Goal: Information Seeking & Learning: Check status

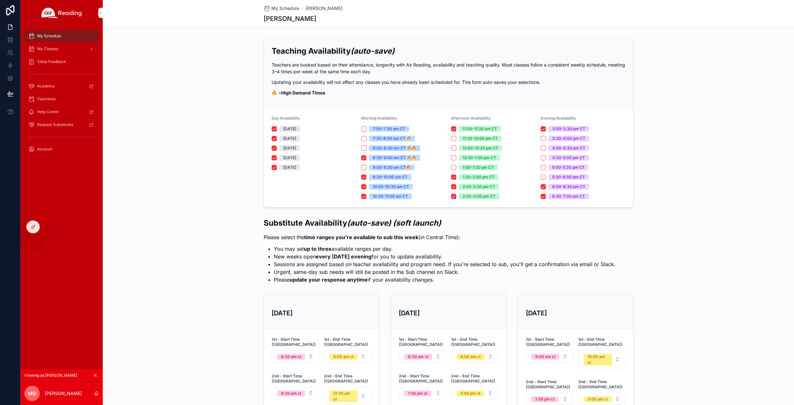
click at [50, 50] on span "My Classes" at bounding box center [47, 48] width 21 height 5
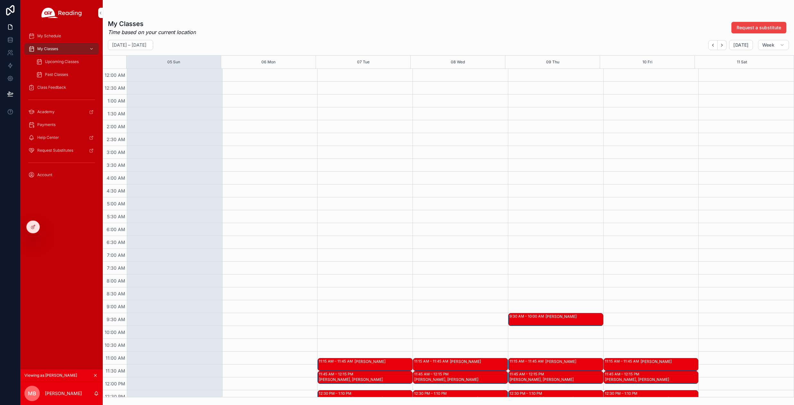
scroll to position [109, 0]
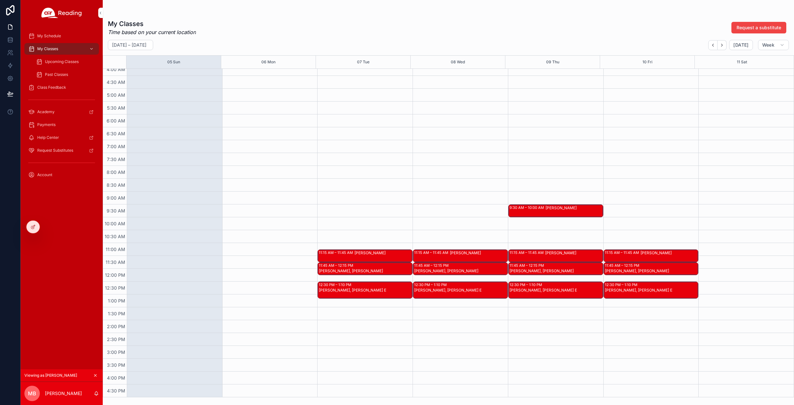
click at [63, 64] on div "Upcoming Classes" at bounding box center [65, 62] width 59 height 10
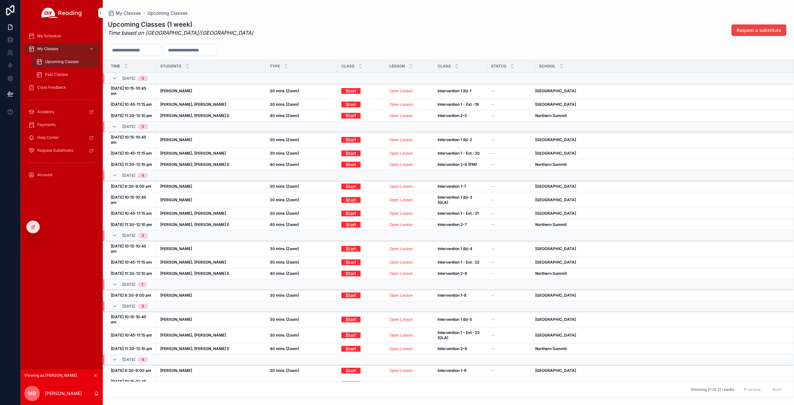
click at [53, 48] on span "My Classes" at bounding box center [47, 48] width 21 height 5
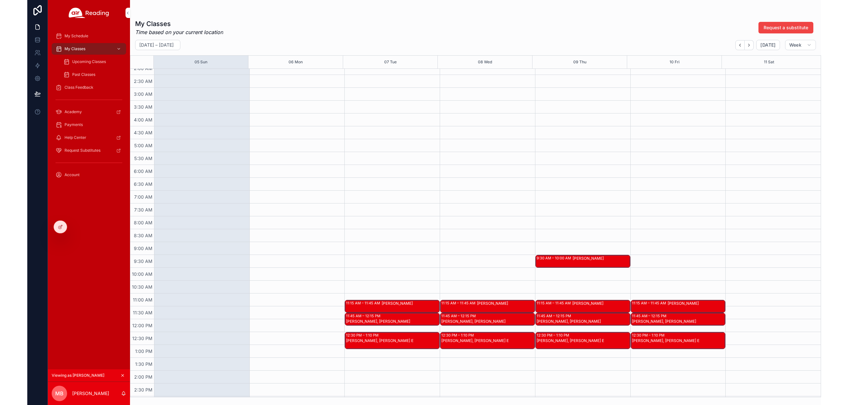
scroll to position [166, 0]
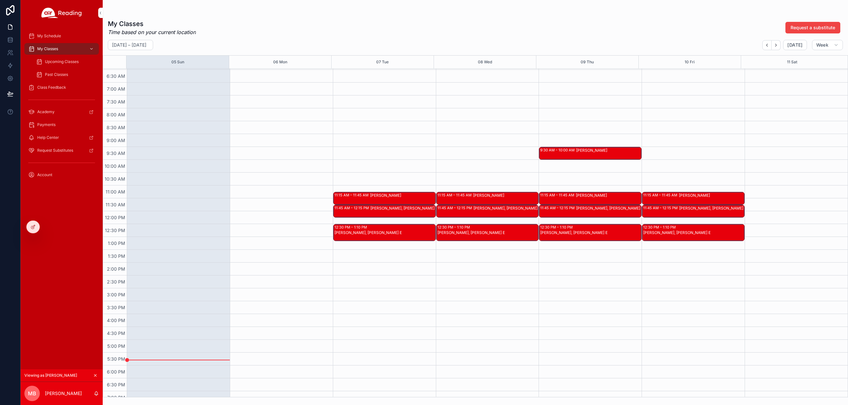
click at [69, 60] on span "Upcoming Classes" at bounding box center [62, 61] width 34 height 5
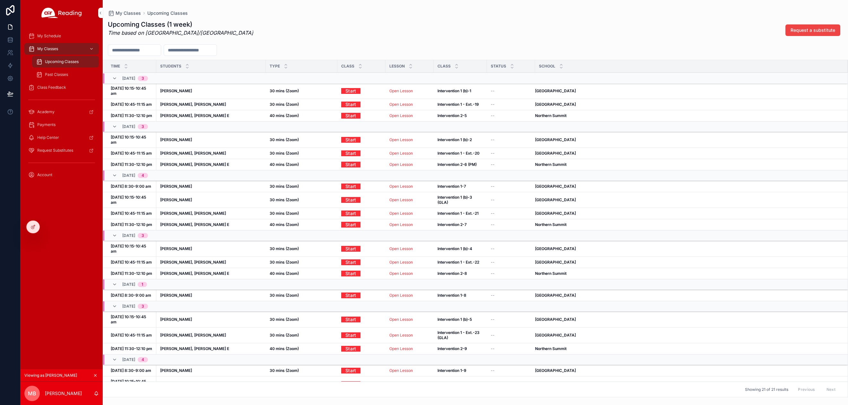
click at [51, 50] on span "My Classes" at bounding box center [47, 48] width 21 height 5
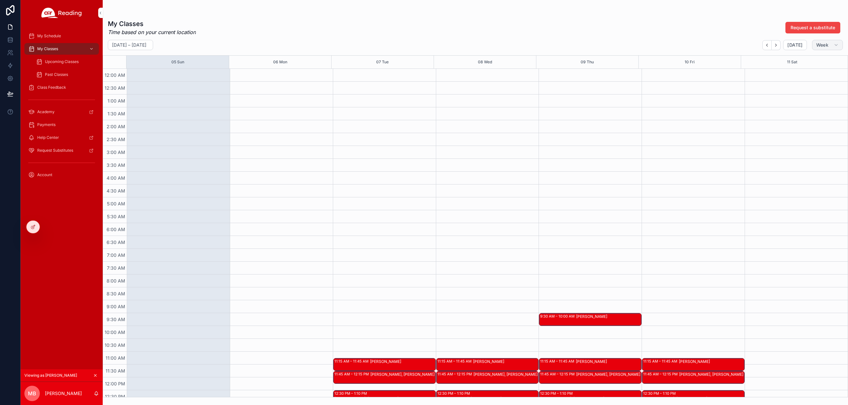
click at [794, 45] on span "Week" at bounding box center [822, 45] width 12 height 6
click at [794, 63] on button "Month M" at bounding box center [814, 61] width 46 height 12
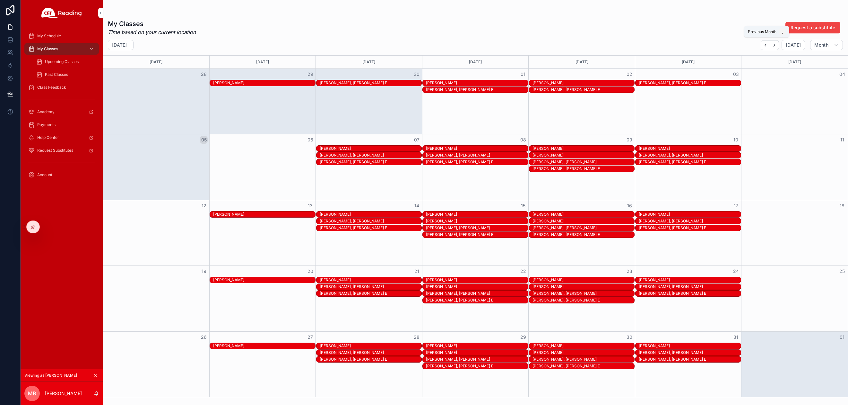
click at [766, 46] on icon "Back" at bounding box center [765, 45] width 1 height 3
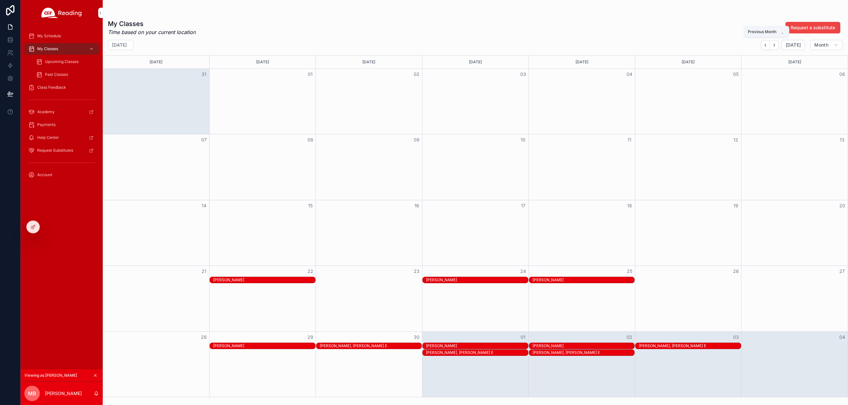
click at [766, 46] on icon "Back" at bounding box center [765, 45] width 1 height 3
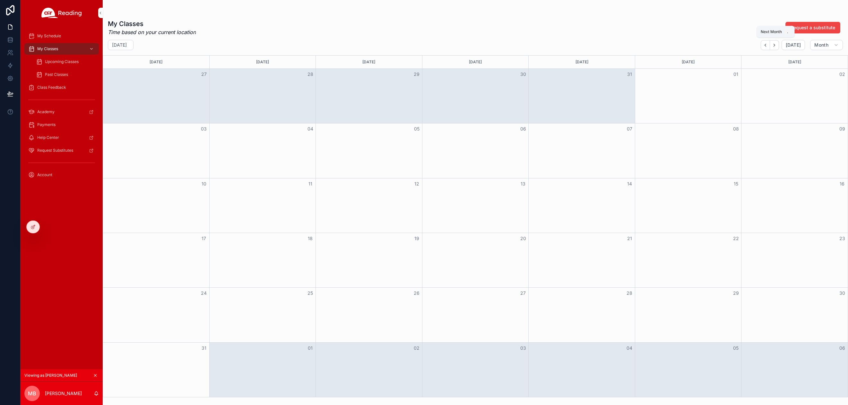
click at [777, 45] on icon "Next" at bounding box center [774, 45] width 5 height 5
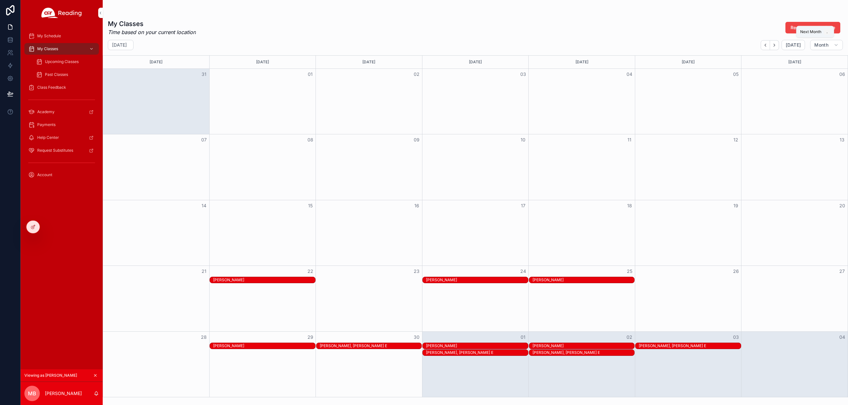
click at [777, 45] on icon "Next" at bounding box center [774, 45] width 5 height 5
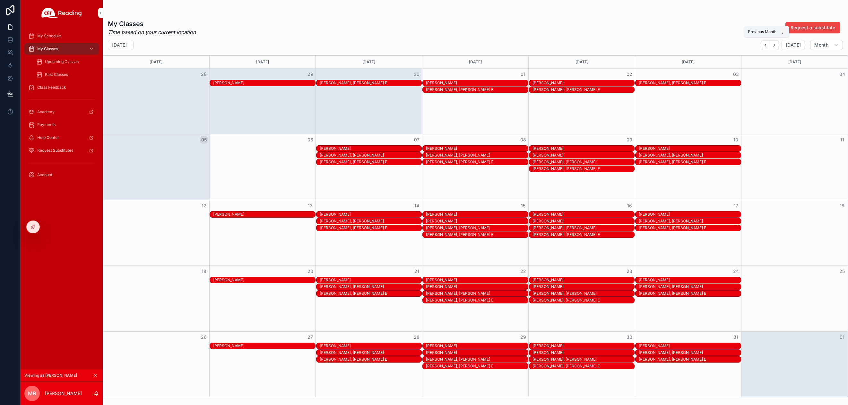
click at [768, 45] on icon "Back" at bounding box center [765, 45] width 5 height 5
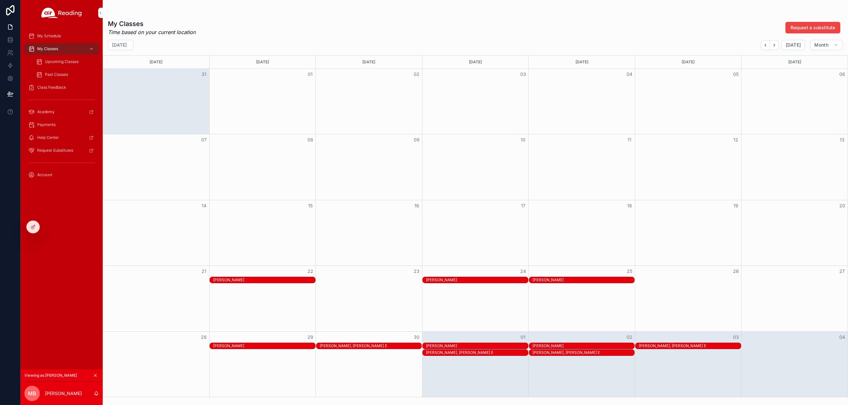
click at [65, 63] on span "Upcoming Classes" at bounding box center [62, 61] width 34 height 5
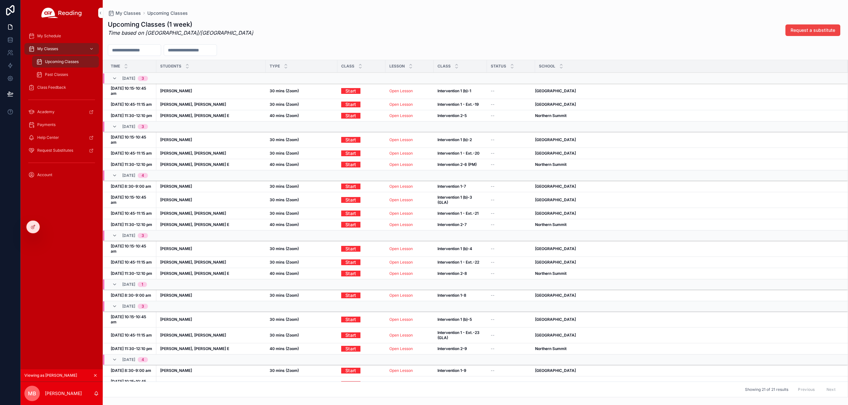
click at [47, 174] on span "Account" at bounding box center [44, 174] width 15 height 5
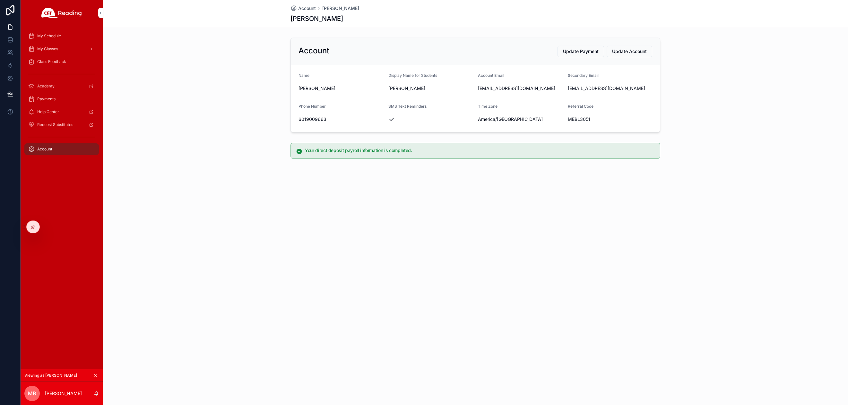
click at [49, 124] on span "Request Substitutes" at bounding box center [55, 124] width 36 height 5
click at [50, 96] on div "Payments" at bounding box center [61, 99] width 67 height 10
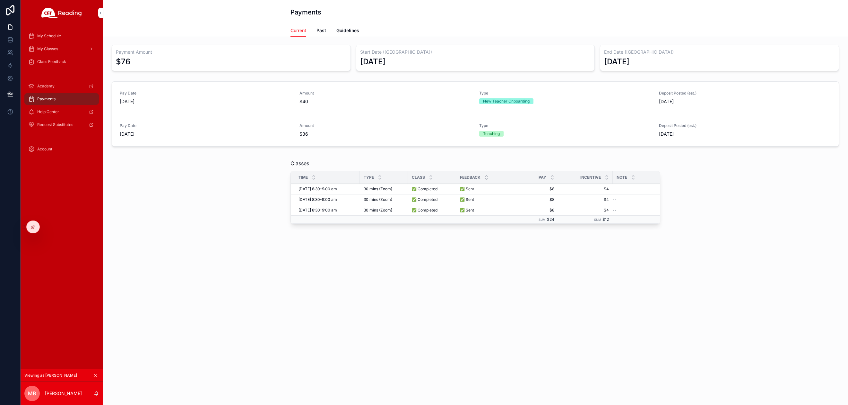
click at [322, 29] on span "Past" at bounding box center [322, 30] width 10 height 6
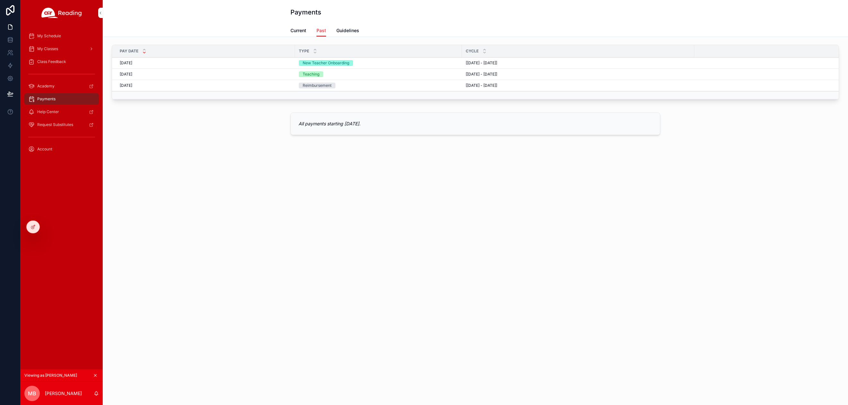
click at [346, 29] on span "Guidelines" at bounding box center [347, 30] width 23 height 6
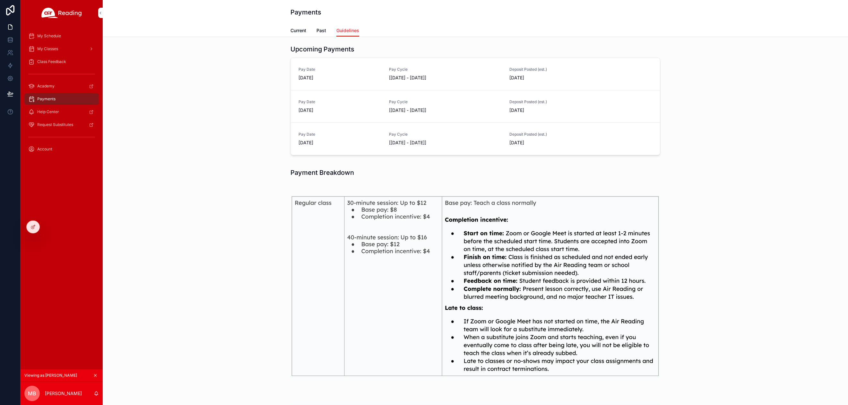
drag, startPoint x: 300, startPoint y: 31, endPoint x: 295, endPoint y: 30, distance: 4.6
click at [300, 31] on span "Current" at bounding box center [299, 30] width 16 height 6
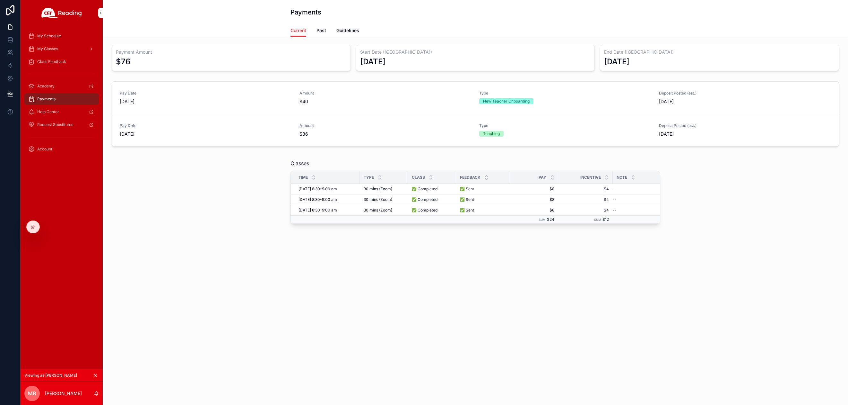
click at [54, 36] on span "My Schedule" at bounding box center [49, 35] width 24 height 5
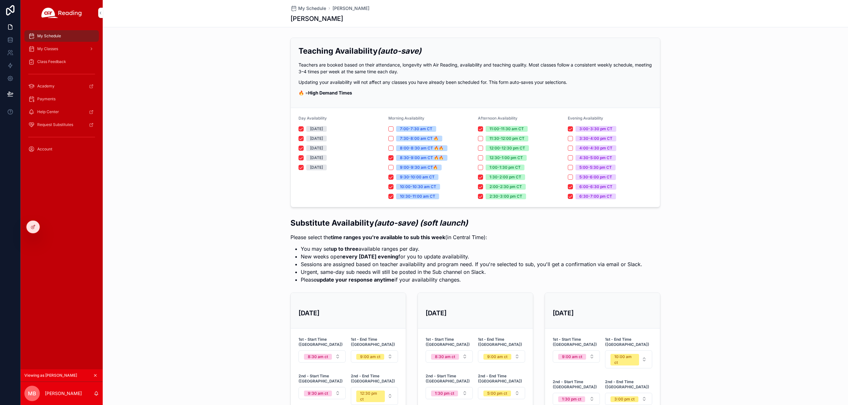
click at [57, 49] on span "My Classes" at bounding box center [47, 48] width 21 height 5
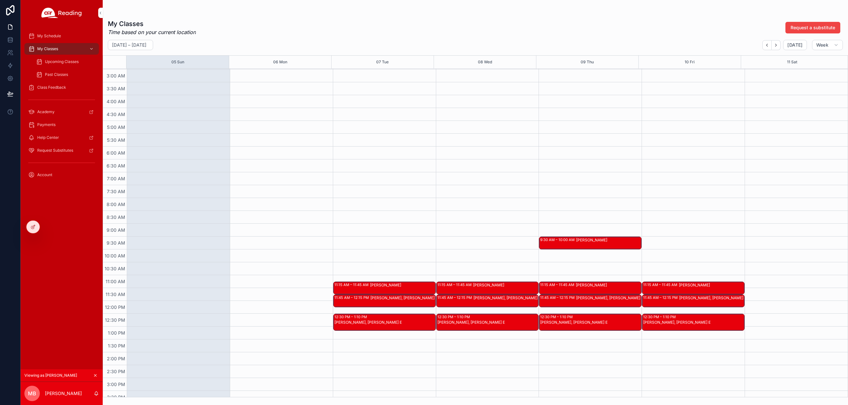
scroll to position [91, 0]
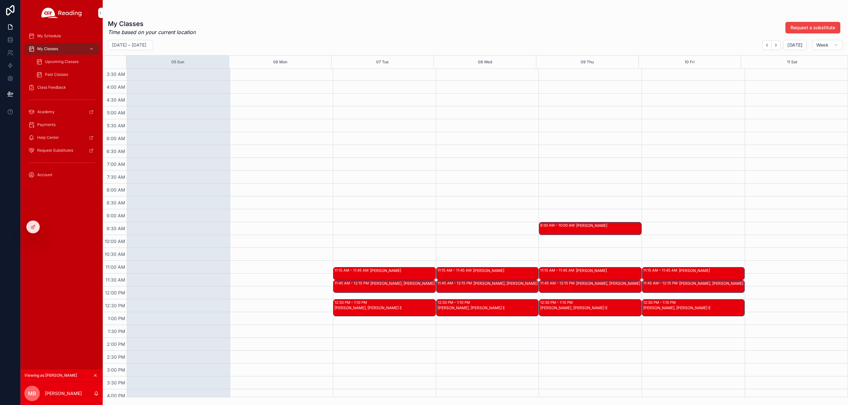
click at [351, 271] on div "11:15 AM – 11:45 AM" at bounding box center [353, 269] width 36 height 5
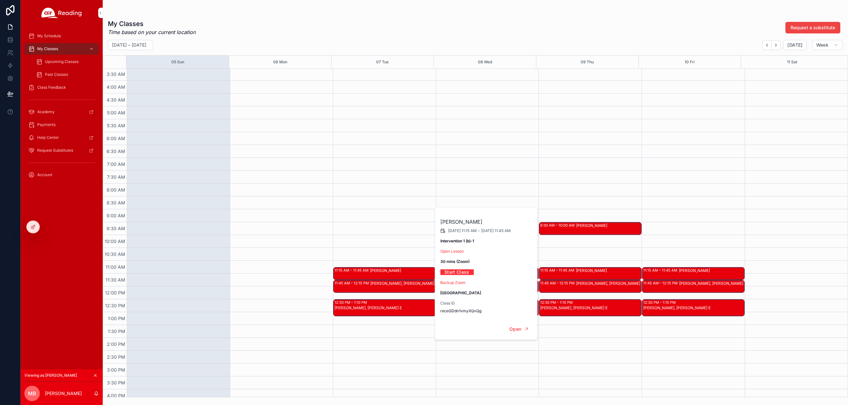
click at [351, 271] on div "11:15 AM – 11:45 AM" at bounding box center [353, 269] width 36 height 5
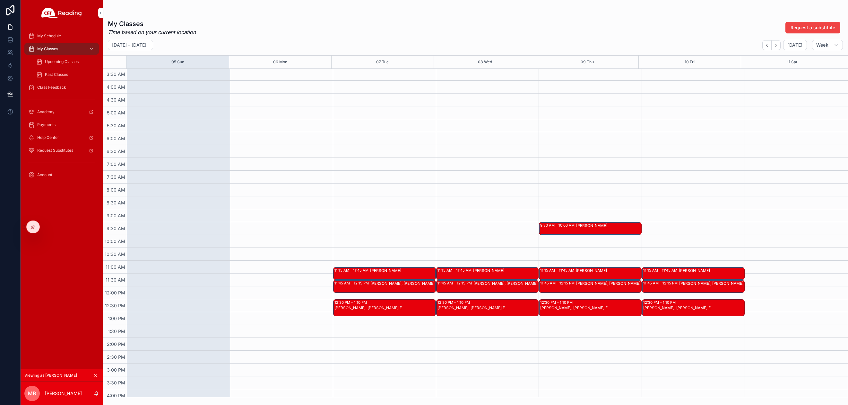
click at [59, 89] on span "Class Feedback" at bounding box center [51, 87] width 29 height 5
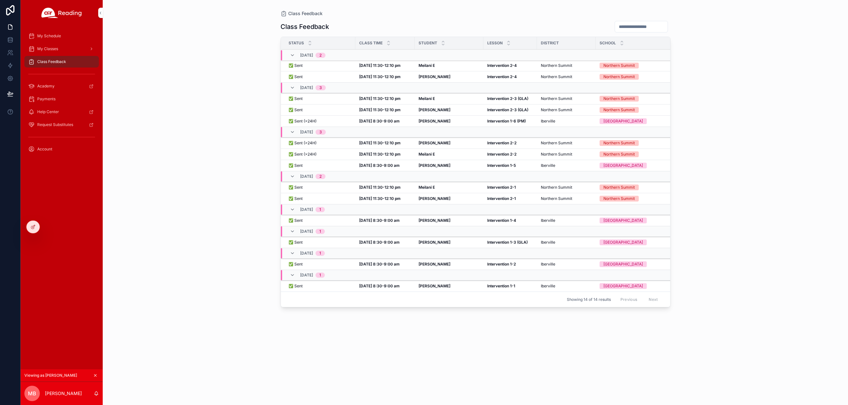
click at [54, 49] on span "My Classes" at bounding box center [47, 48] width 21 height 5
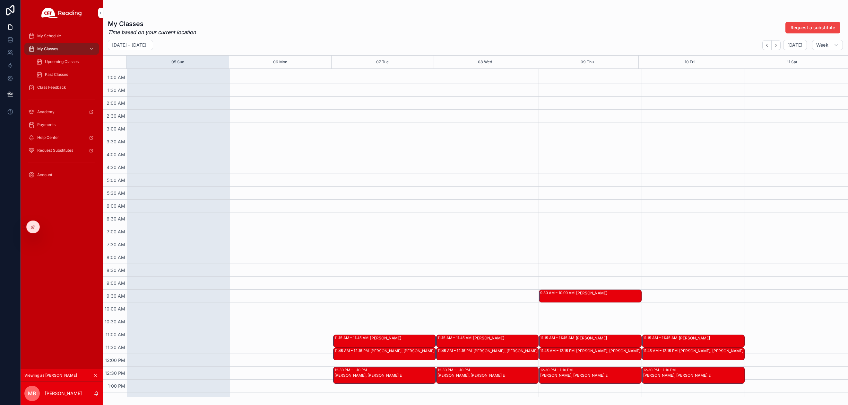
scroll to position [94, 0]
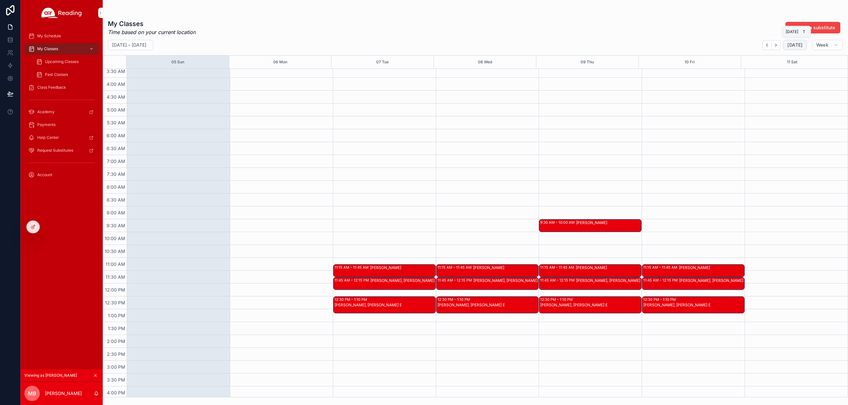
click at [794, 45] on span "[DATE]" at bounding box center [795, 45] width 15 height 6
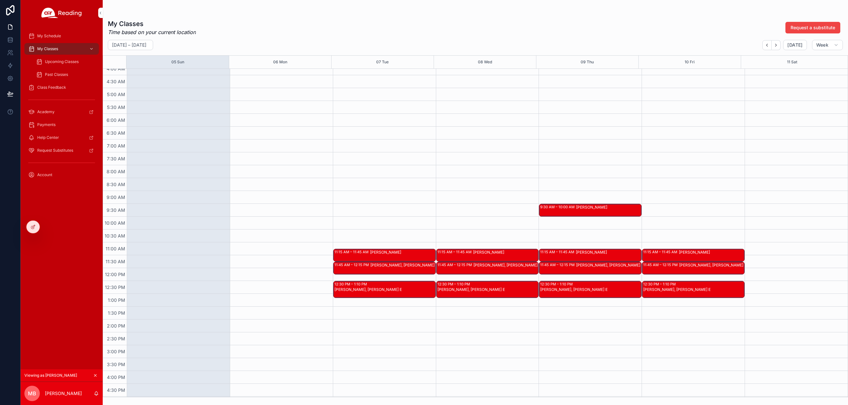
scroll to position [197, 0]
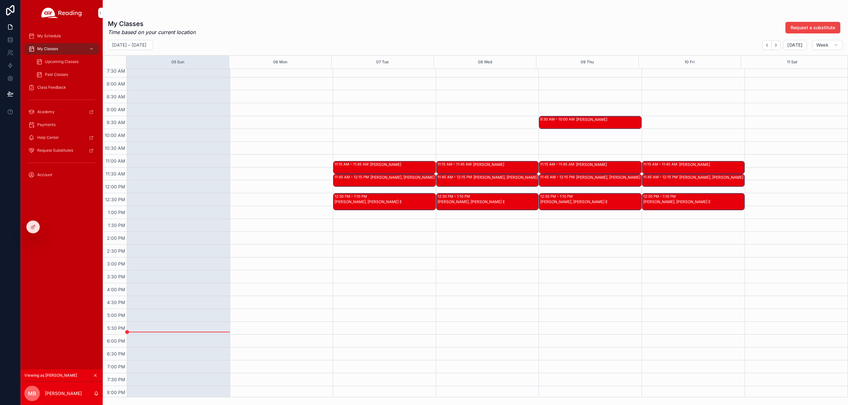
click at [67, 60] on span "Upcoming Classes" at bounding box center [62, 61] width 34 height 5
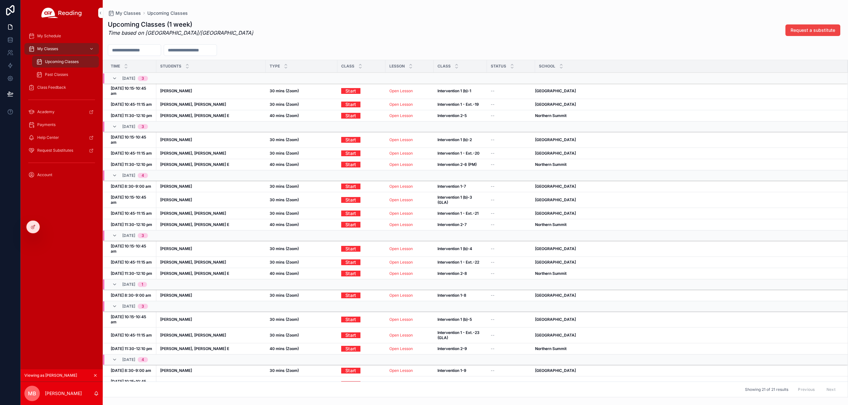
click at [52, 74] on span "Past Classes" at bounding box center [56, 74] width 23 height 5
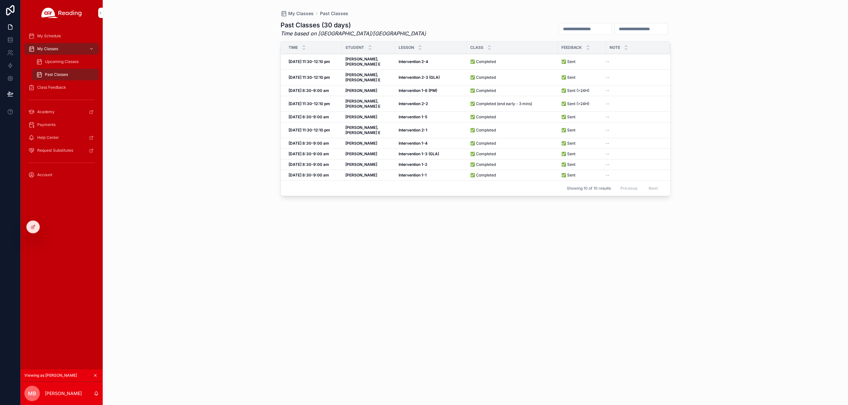
click at [49, 61] on span "Upcoming Classes" at bounding box center [62, 61] width 34 height 5
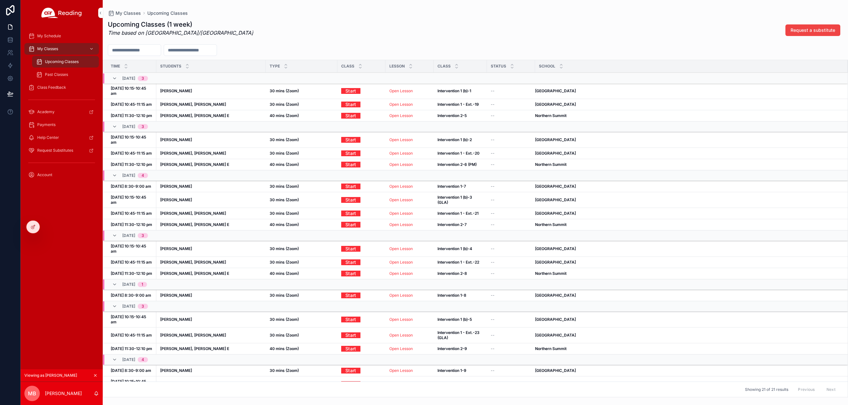
click at [47, 74] on span "Past Classes" at bounding box center [56, 74] width 23 height 5
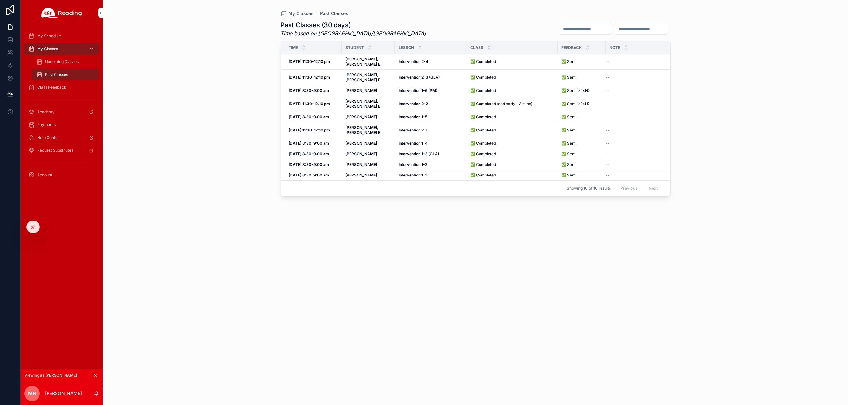
click at [47, 60] on span "Upcoming Classes" at bounding box center [62, 61] width 34 height 5
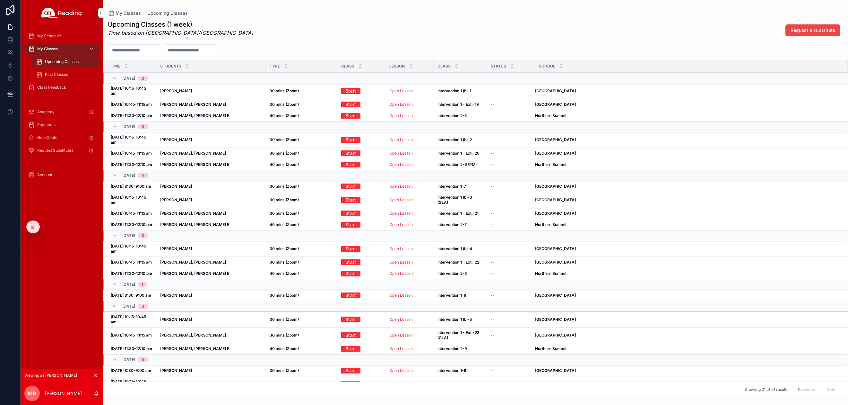
click at [53, 49] on span "My Classes" at bounding box center [47, 48] width 21 height 5
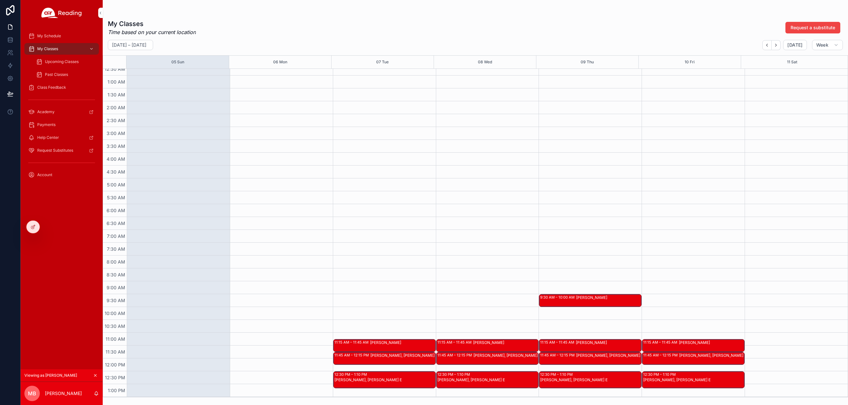
scroll to position [102, 0]
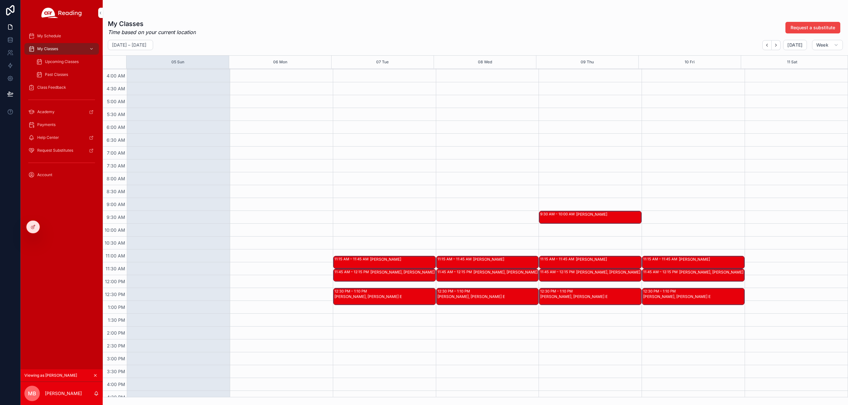
click at [0, 0] on div at bounding box center [0, 0] width 0 height 0
click at [0, 0] on icon at bounding box center [0, 0] width 0 height 0
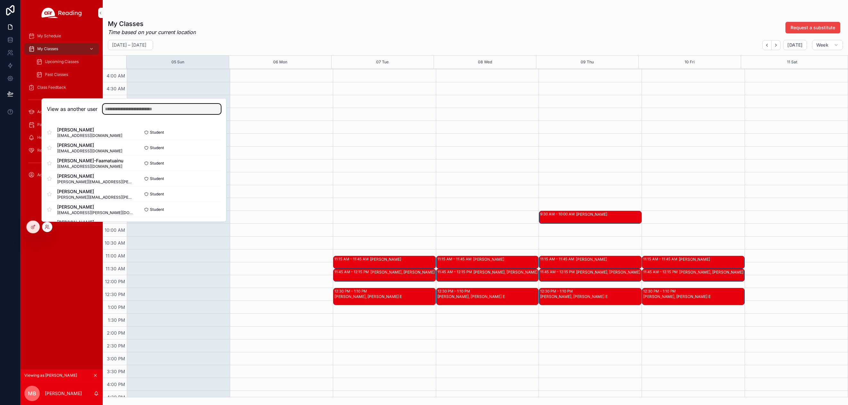
click at [143, 112] on input "text" at bounding box center [162, 109] width 118 height 10
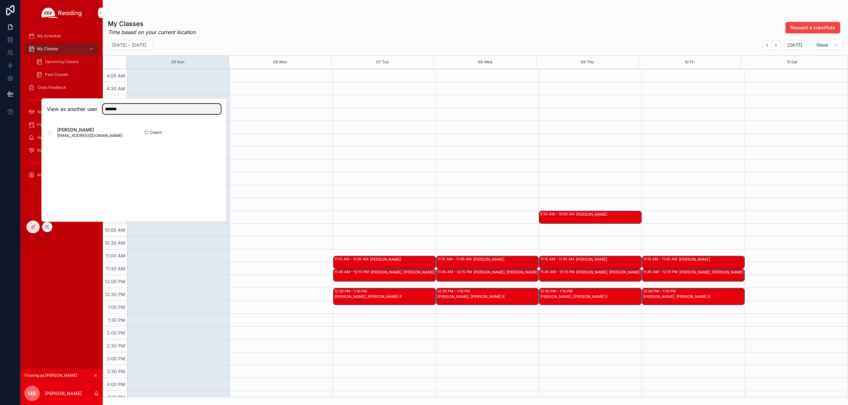
type input "*******"
click at [0, 0] on button "Select" at bounding box center [0, 0] width 0 height 0
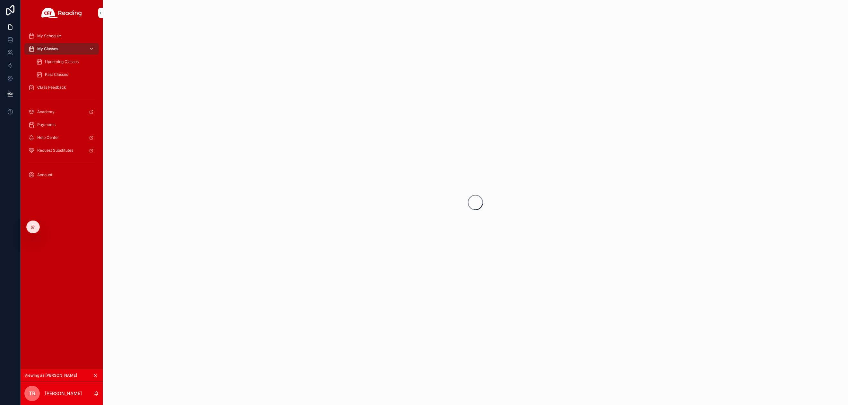
click at [63, 61] on span "Upcoming Classes" at bounding box center [62, 61] width 34 height 5
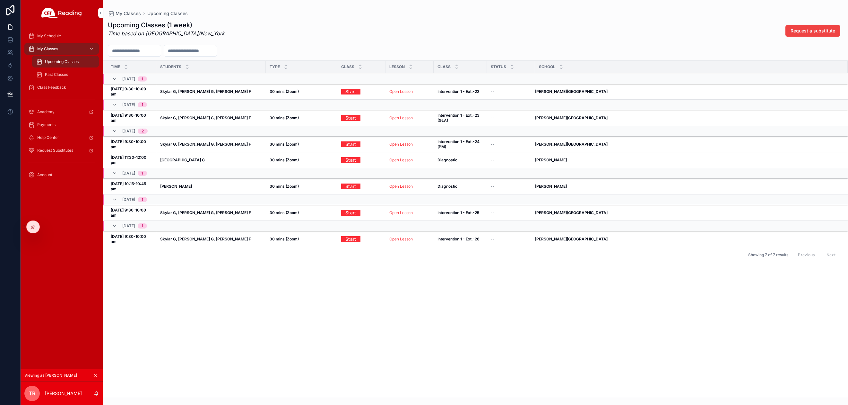
click at [57, 84] on div "Class Feedback" at bounding box center [61, 87] width 67 height 10
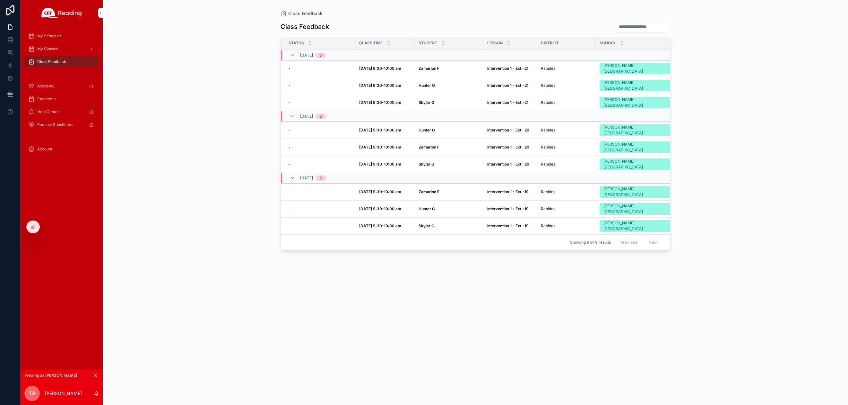
click at [504, 100] on strong "Intervention 1 - Ext.-21" at bounding box center [507, 102] width 41 height 5
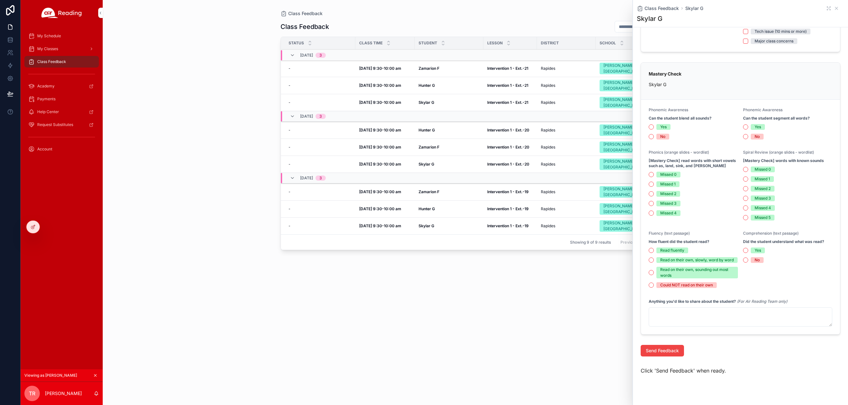
scroll to position [107, 0]
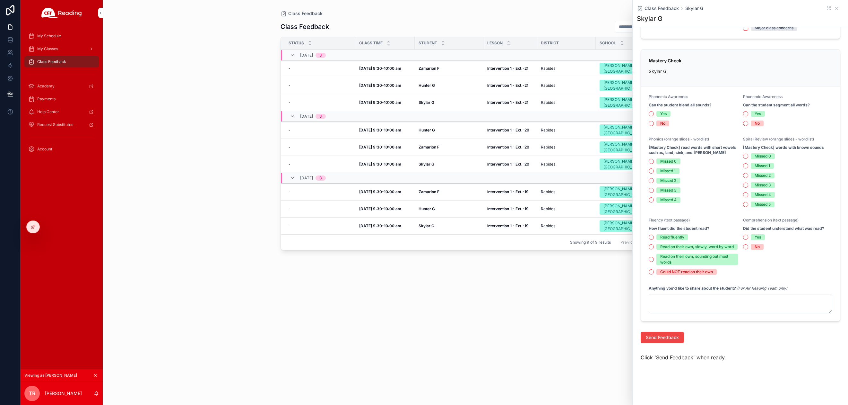
click at [429, 122] on td "Hunter G Hunter G" at bounding box center [449, 130] width 69 height 17
click at [419, 161] on strong "Skylar G" at bounding box center [427, 163] width 16 height 5
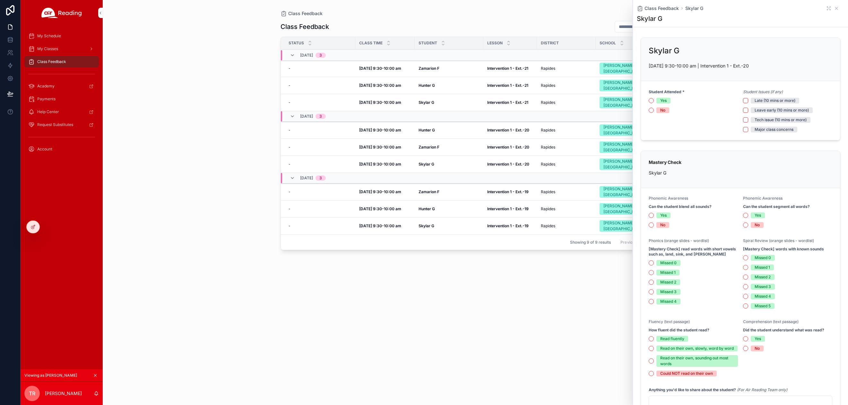
click at [832, 5] on div "Class Feedback Skylar G" at bounding box center [740, 8] width 207 height 6
click at [46, 98] on span "Payments" at bounding box center [46, 98] width 18 height 5
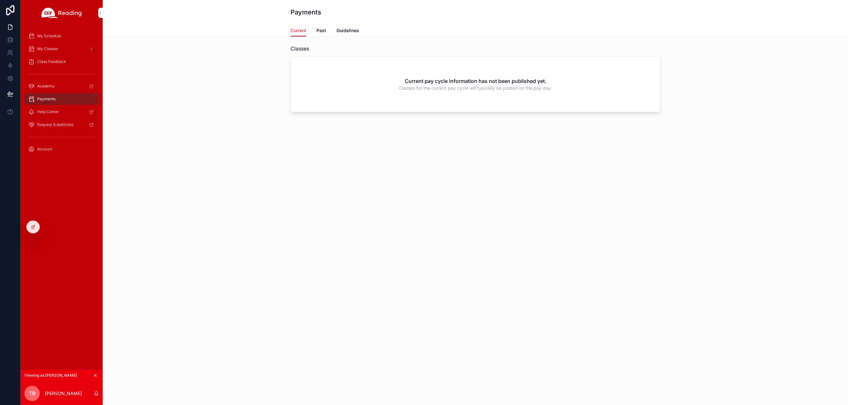
click at [323, 31] on span "Past" at bounding box center [322, 30] width 10 height 6
click at [347, 30] on span "Guidelines" at bounding box center [347, 30] width 23 height 6
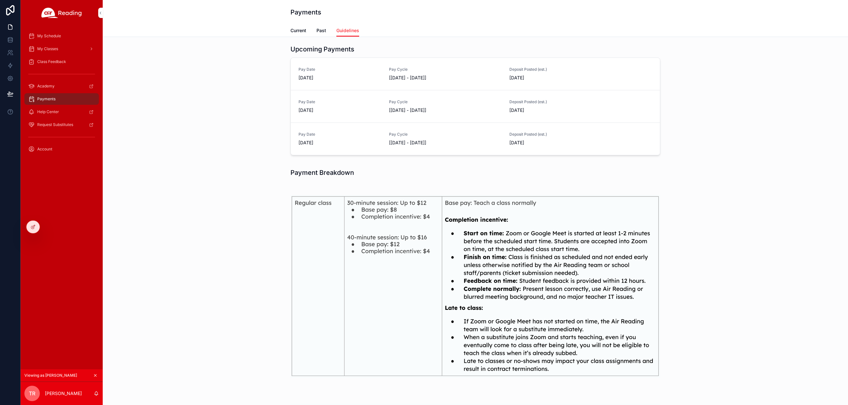
click at [293, 28] on span "Current" at bounding box center [299, 30] width 16 height 6
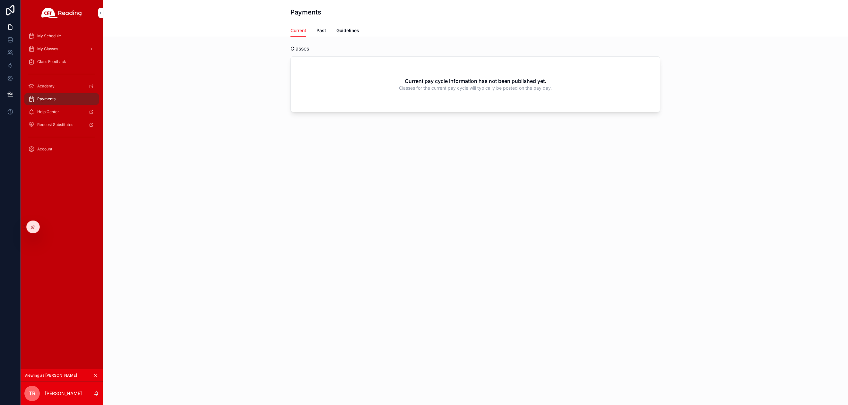
click at [44, 149] on span "Account" at bounding box center [44, 148] width 15 height 5
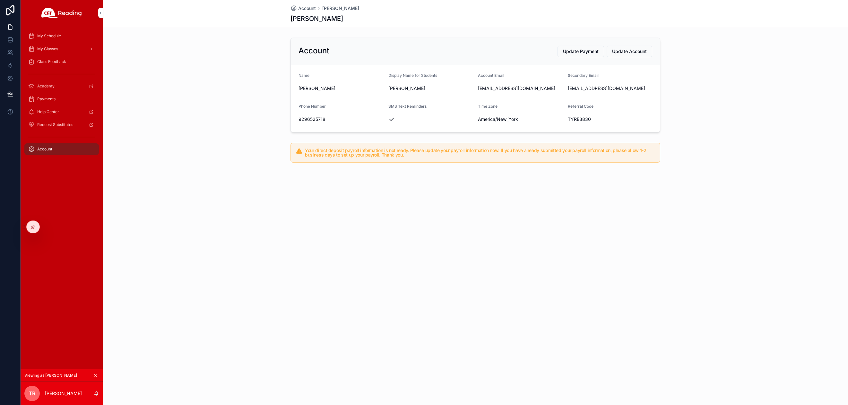
click at [42, 58] on div "Class Feedback" at bounding box center [61, 62] width 67 height 10
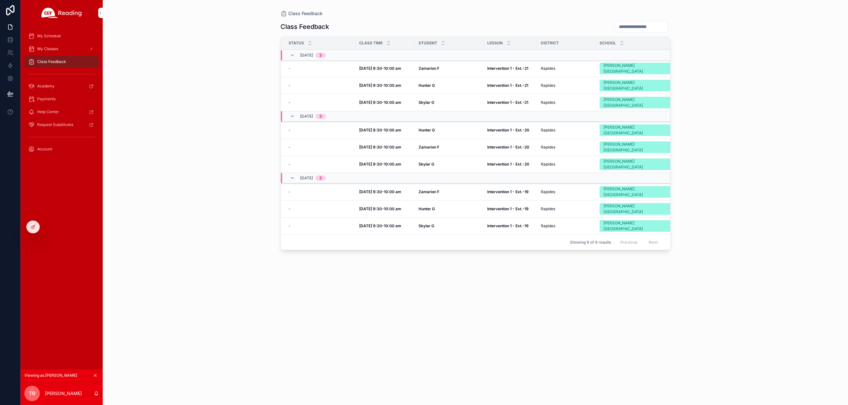
click at [432, 66] on strong "Zamarion F" at bounding box center [429, 68] width 21 height 5
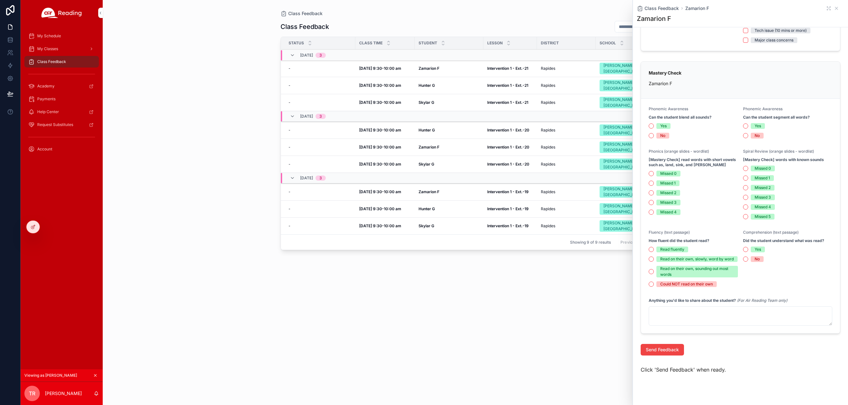
scroll to position [107, 0]
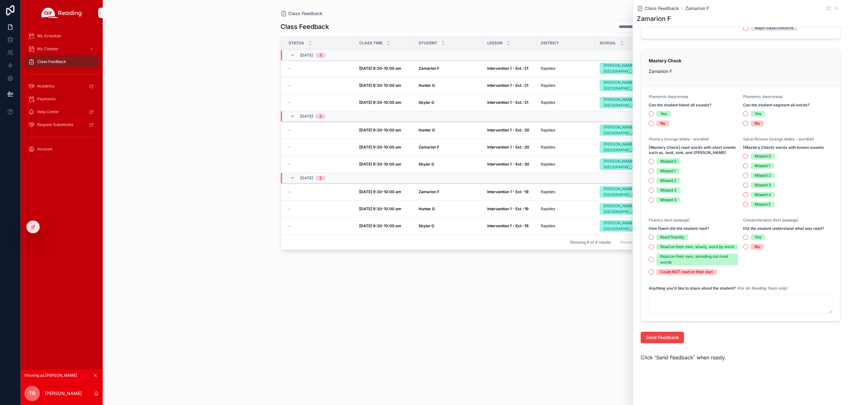
click at [432, 161] on strong "Skylar G" at bounding box center [427, 163] width 16 height 5
click at [430, 161] on strong "Skylar G" at bounding box center [427, 163] width 16 height 5
drag, startPoint x: 832, startPoint y: 8, endPoint x: 746, endPoint y: 26, distance: 88.3
click at [835, 7] on icon "scrollable content" at bounding box center [836, 8] width 3 height 3
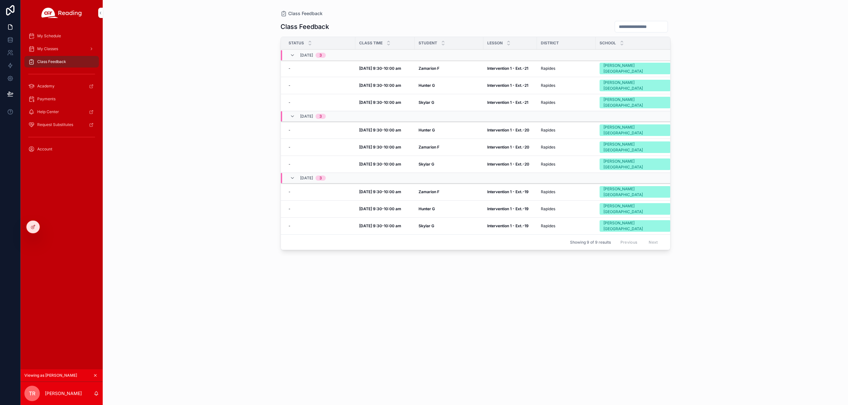
click at [425, 223] on strong "Skylar G" at bounding box center [427, 225] width 16 height 5
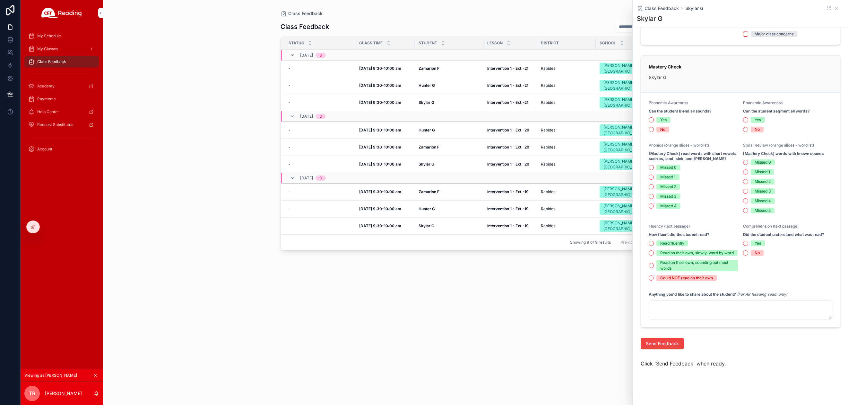
scroll to position [107, 0]
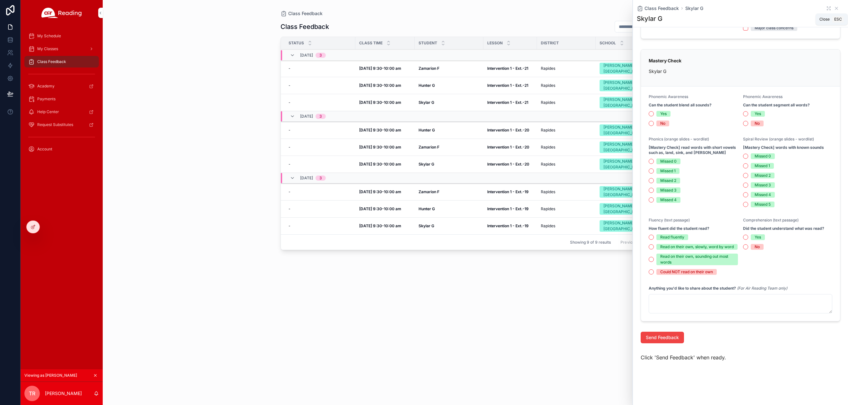
click at [835, 9] on icon "scrollable content" at bounding box center [836, 8] width 3 height 3
